Goal: Task Accomplishment & Management: Manage account settings

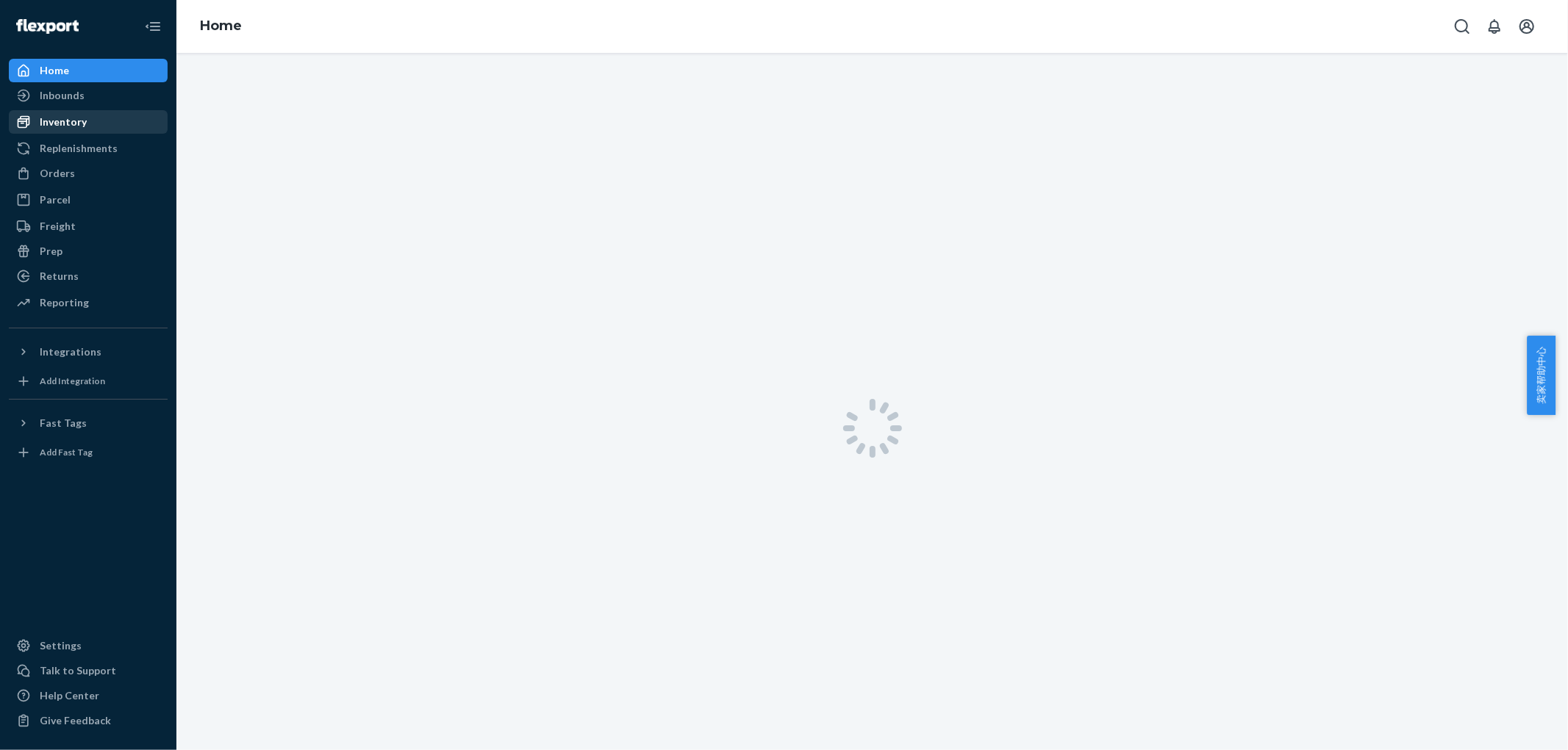
click at [73, 119] on div "Inventory" at bounding box center [63, 122] width 47 height 15
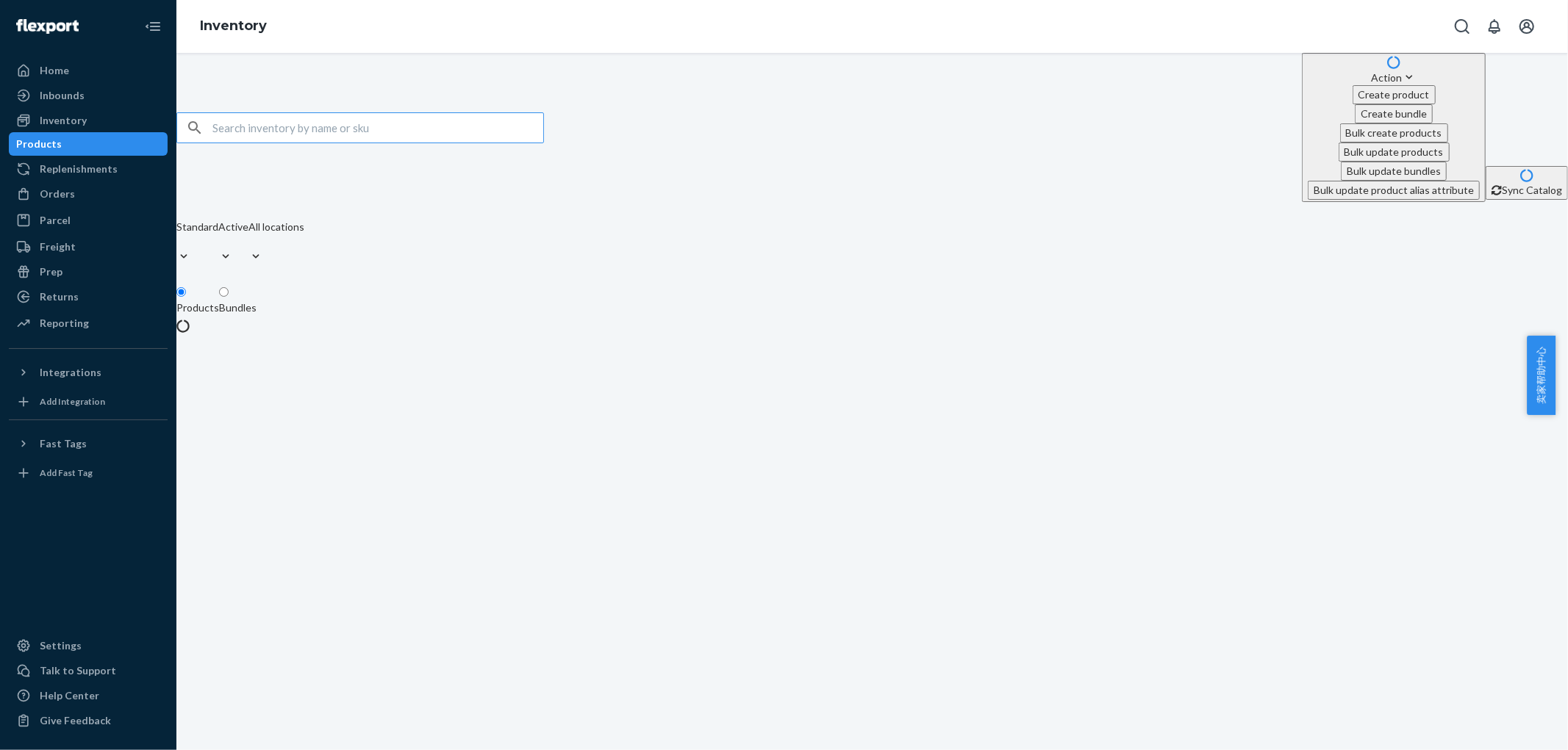
click at [503, 113] on input "text" at bounding box center [378, 127] width 331 height 29
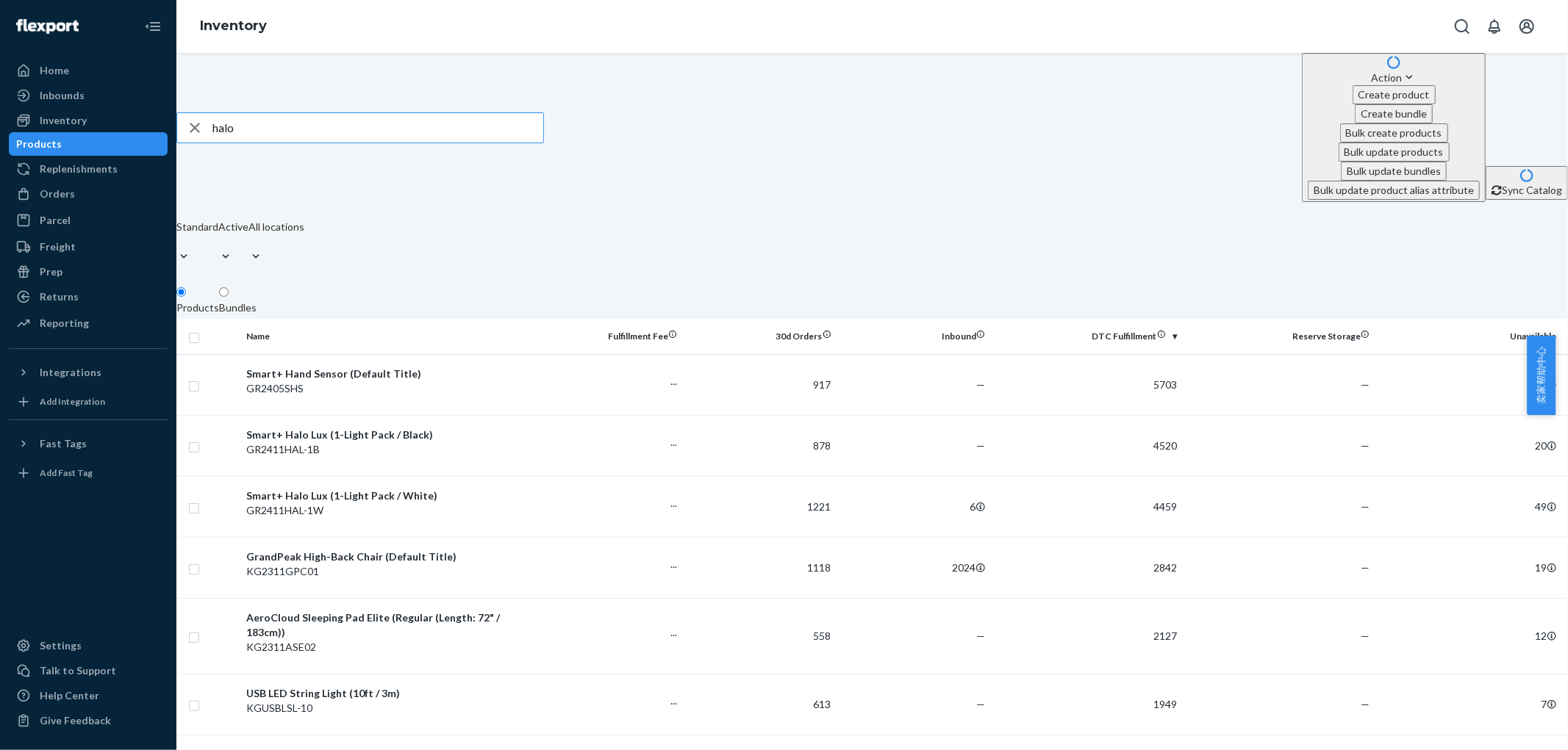
type input "halo"
